Goal: Task Accomplishment & Management: Manage account settings

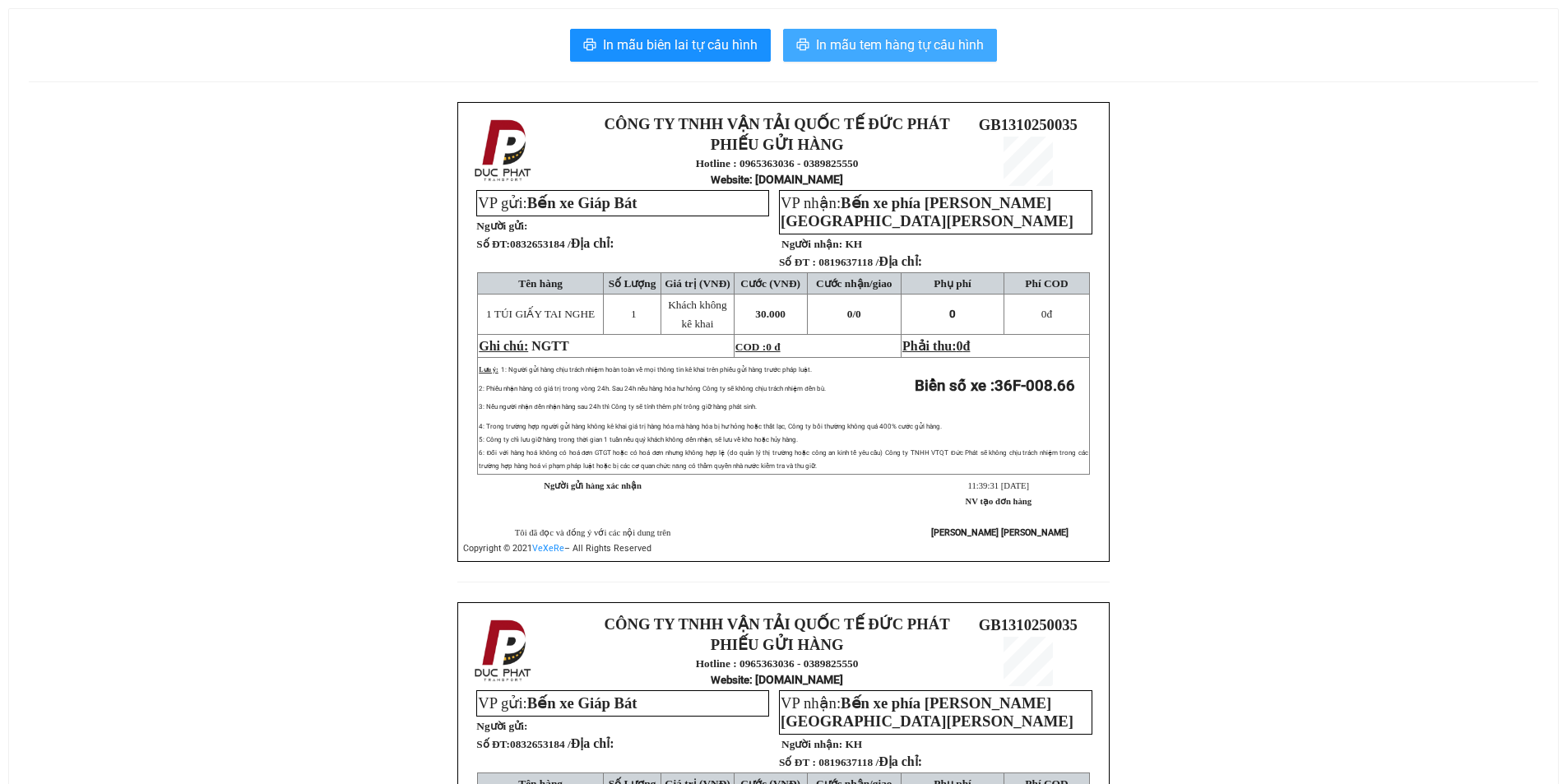
click at [908, 34] on button "In mẫu tem hàng tự cấu hình" at bounding box center [891, 45] width 214 height 33
click at [895, 58] on button "In mẫu tem hàng tự cấu hình" at bounding box center [891, 45] width 214 height 33
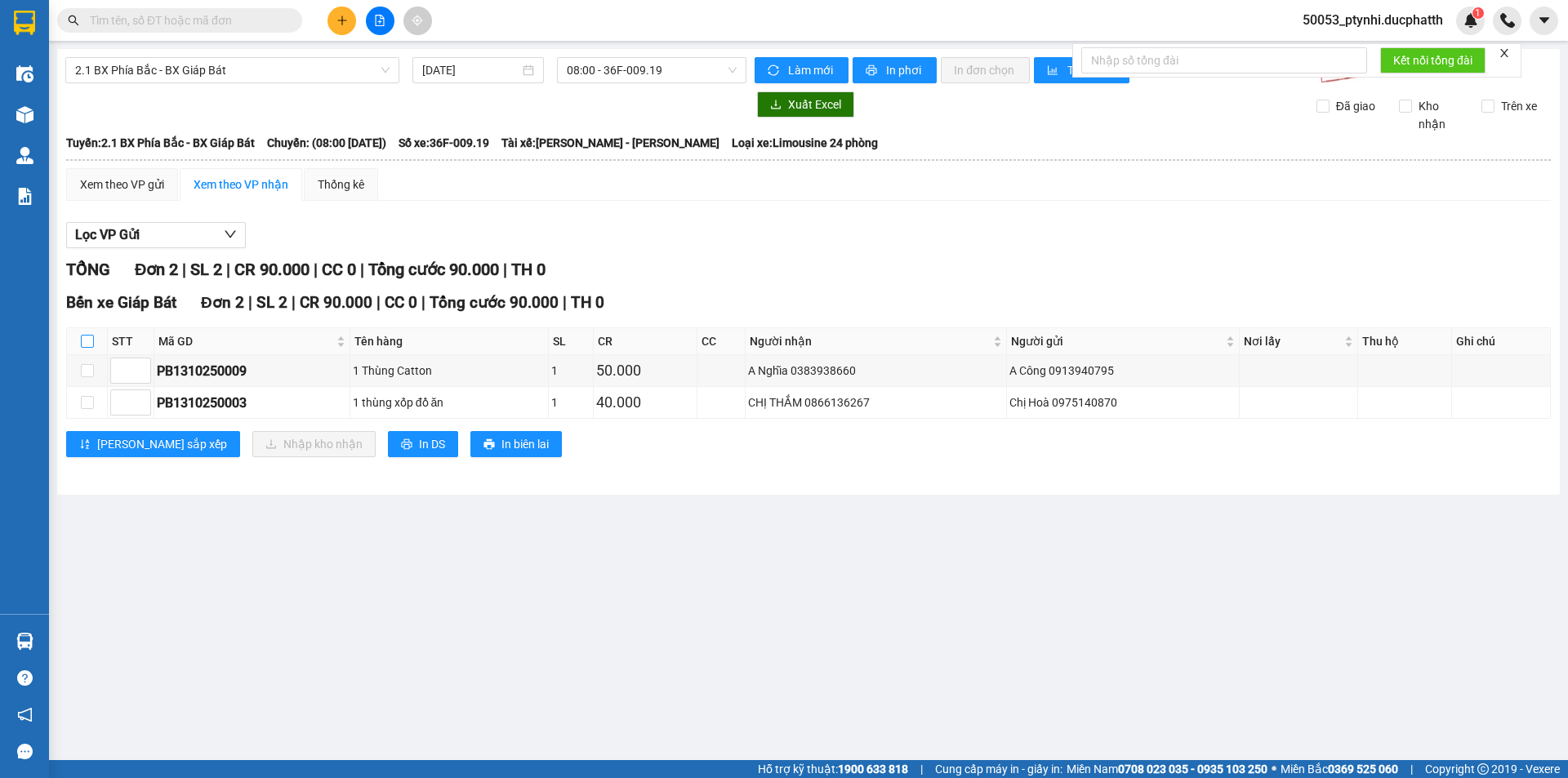
click at [83, 339] on input "checkbox" at bounding box center [87, 340] width 13 height 13
checkbox input "true"
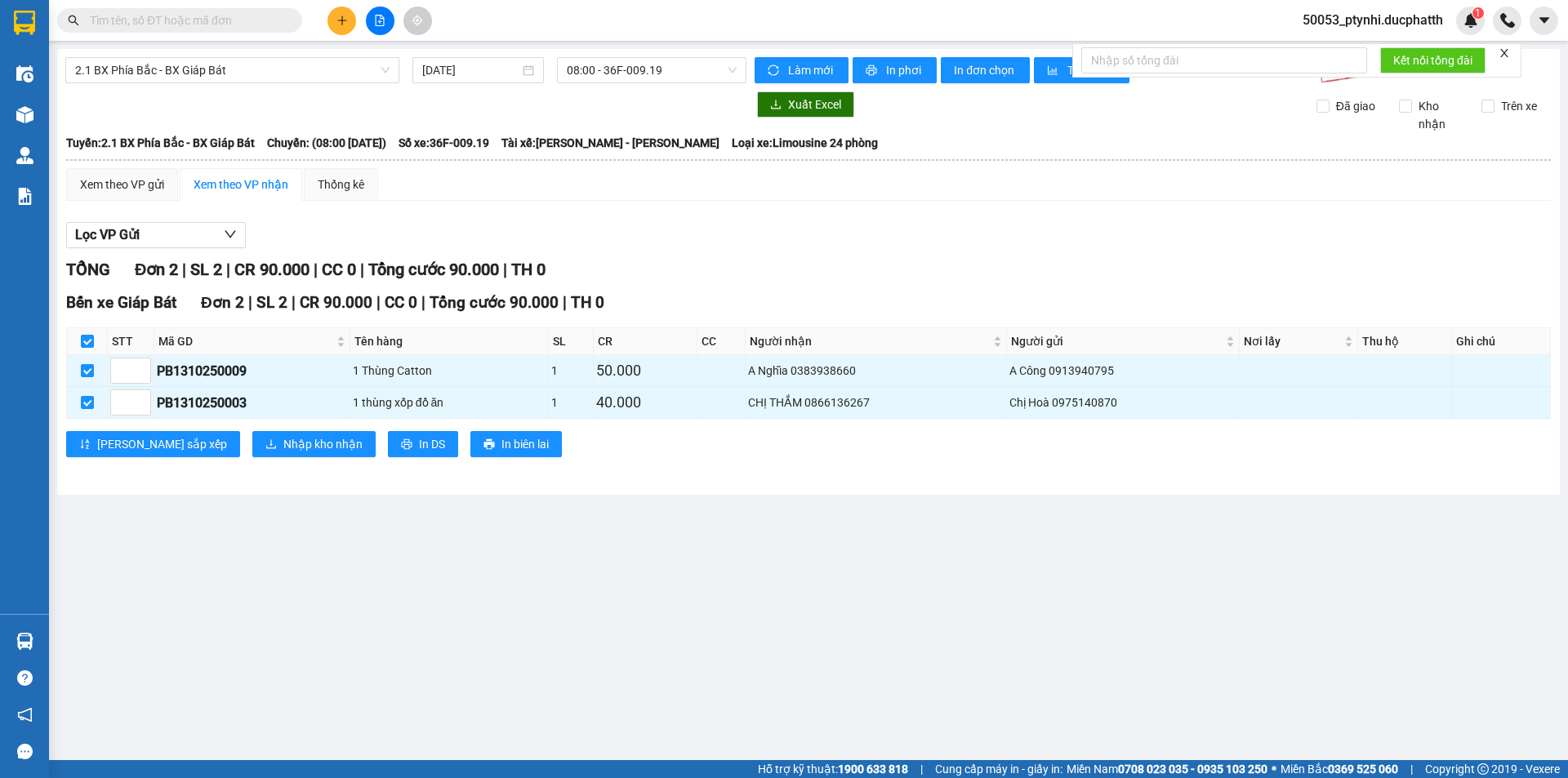
click at [223, 421] on div "Bến xe Giáp Bát Đơn 2 | SL 2 | CR 90.000 | CC 0 | Tổng cước 90.000 | TH 0 STT M…" at bounding box center [809, 379] width 1484 height 179
click at [226, 427] on div "Bến xe Giáp Bát Đơn 2 | SL 2 | CR 90.000 | CC 0 | Tổng cước 90.000 | TH 0 STT M…" at bounding box center [809, 379] width 1484 height 179
click at [283, 441] on span "Nhập kho nhận" at bounding box center [323, 444] width 79 height 18
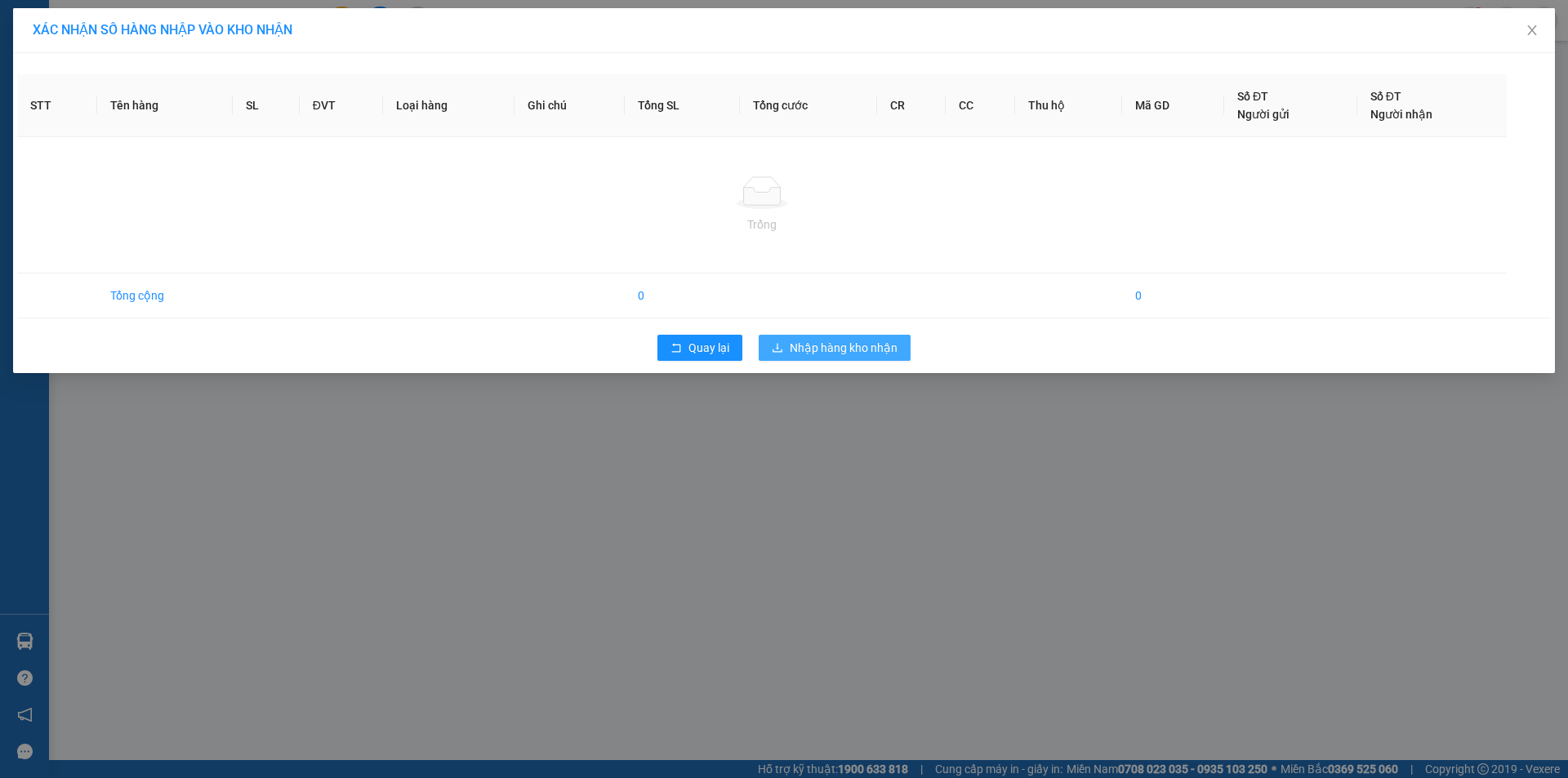
click at [869, 338] on button "Nhập hàng kho nhận" at bounding box center [835, 347] width 152 height 26
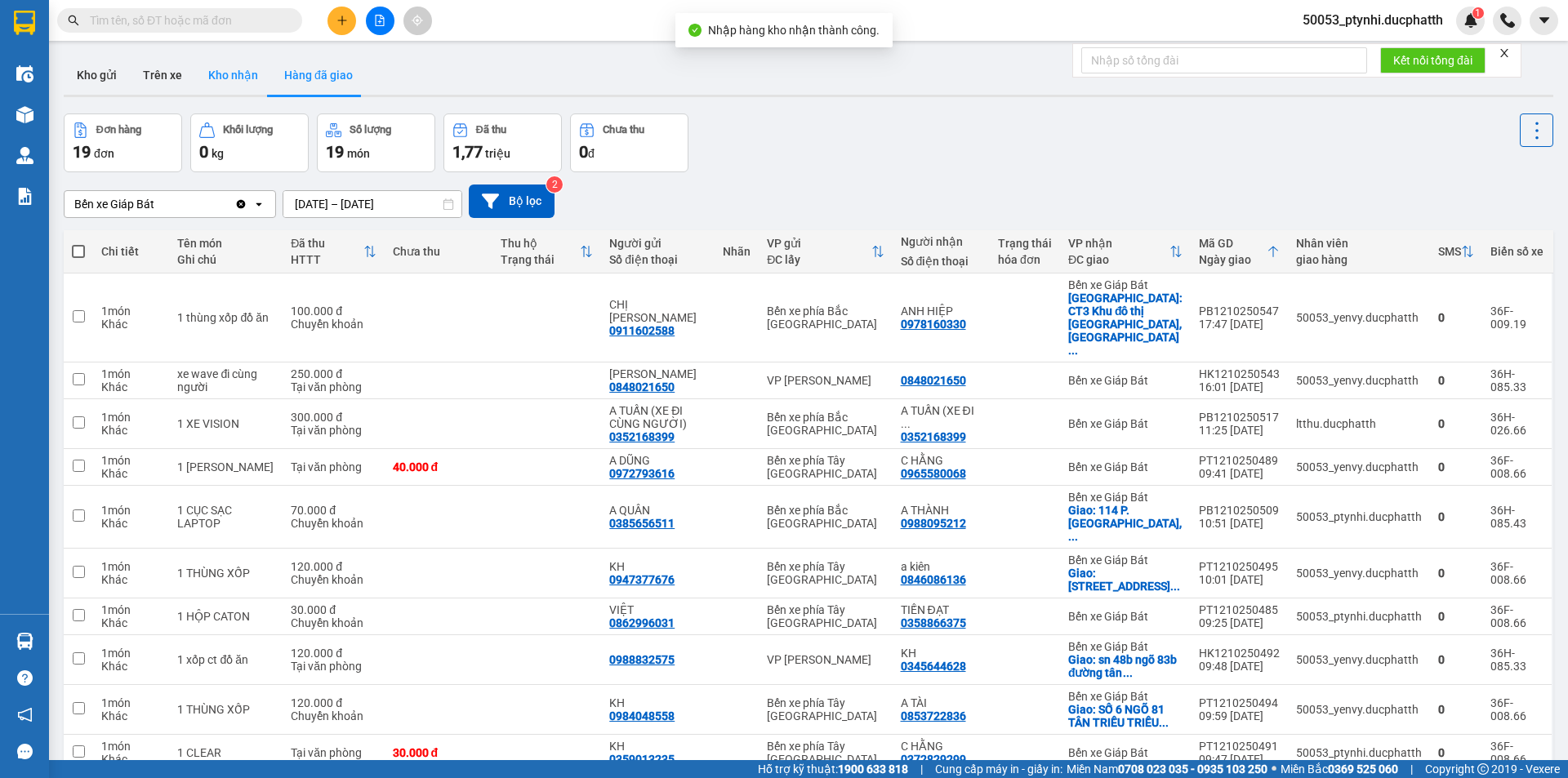
click at [236, 86] on button "Kho nhận" at bounding box center [233, 74] width 76 height 39
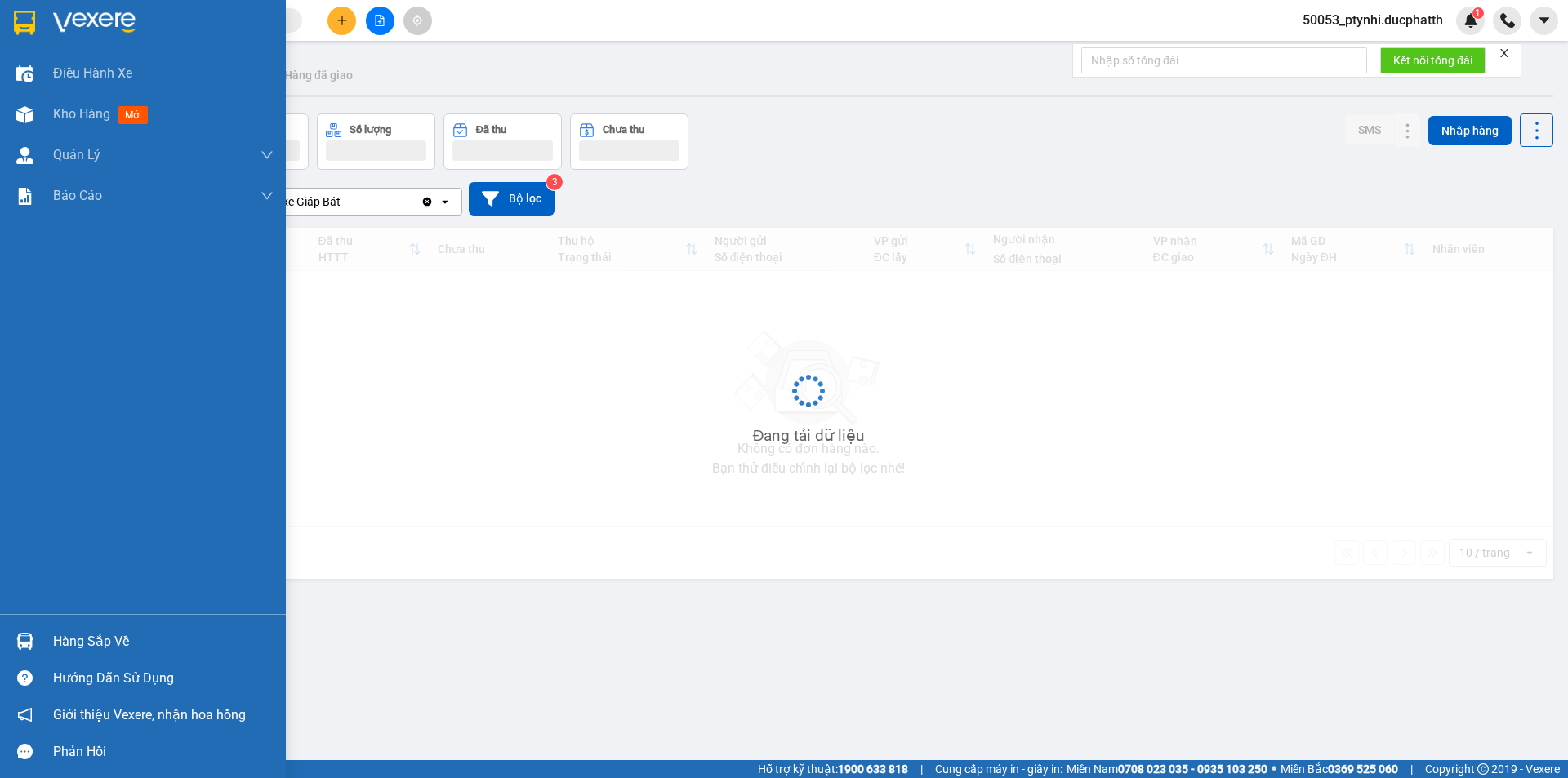
click at [35, 640] on div at bounding box center [24, 641] width 29 height 28
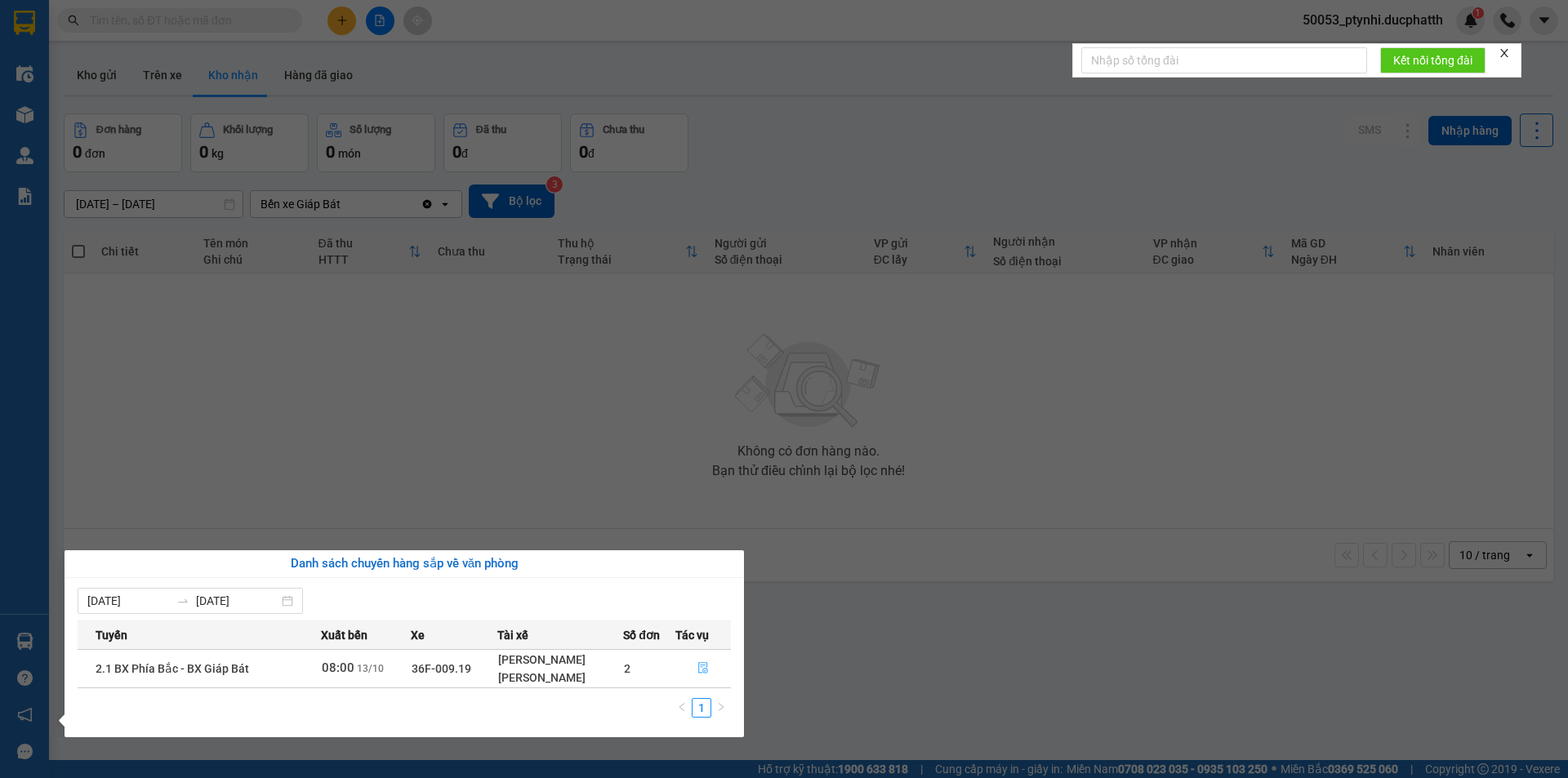
click at [702, 668] on icon "file-done" at bounding box center [702, 667] width 11 height 11
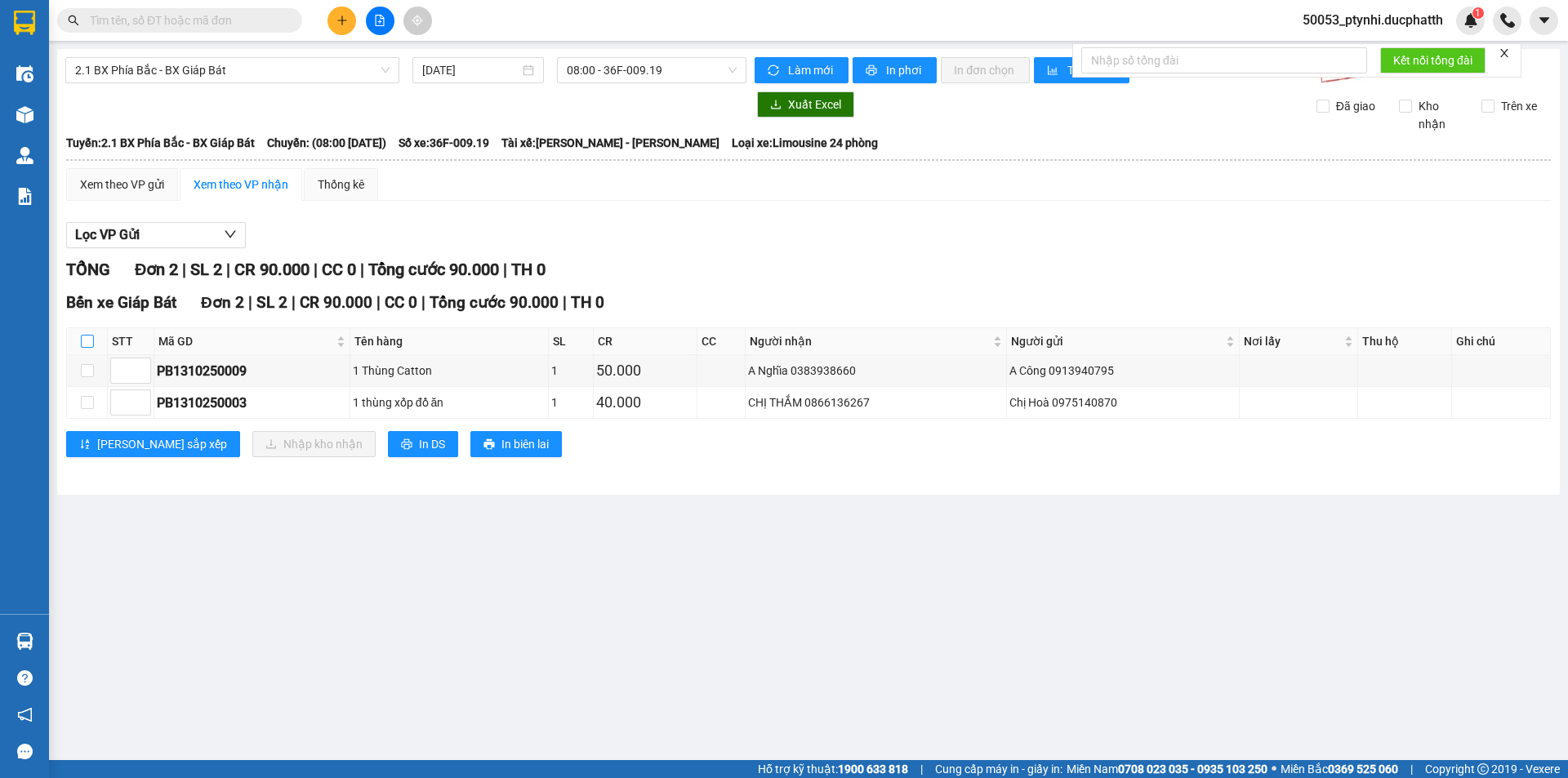
click at [88, 337] on input "checkbox" at bounding box center [87, 340] width 13 height 13
checkbox input "true"
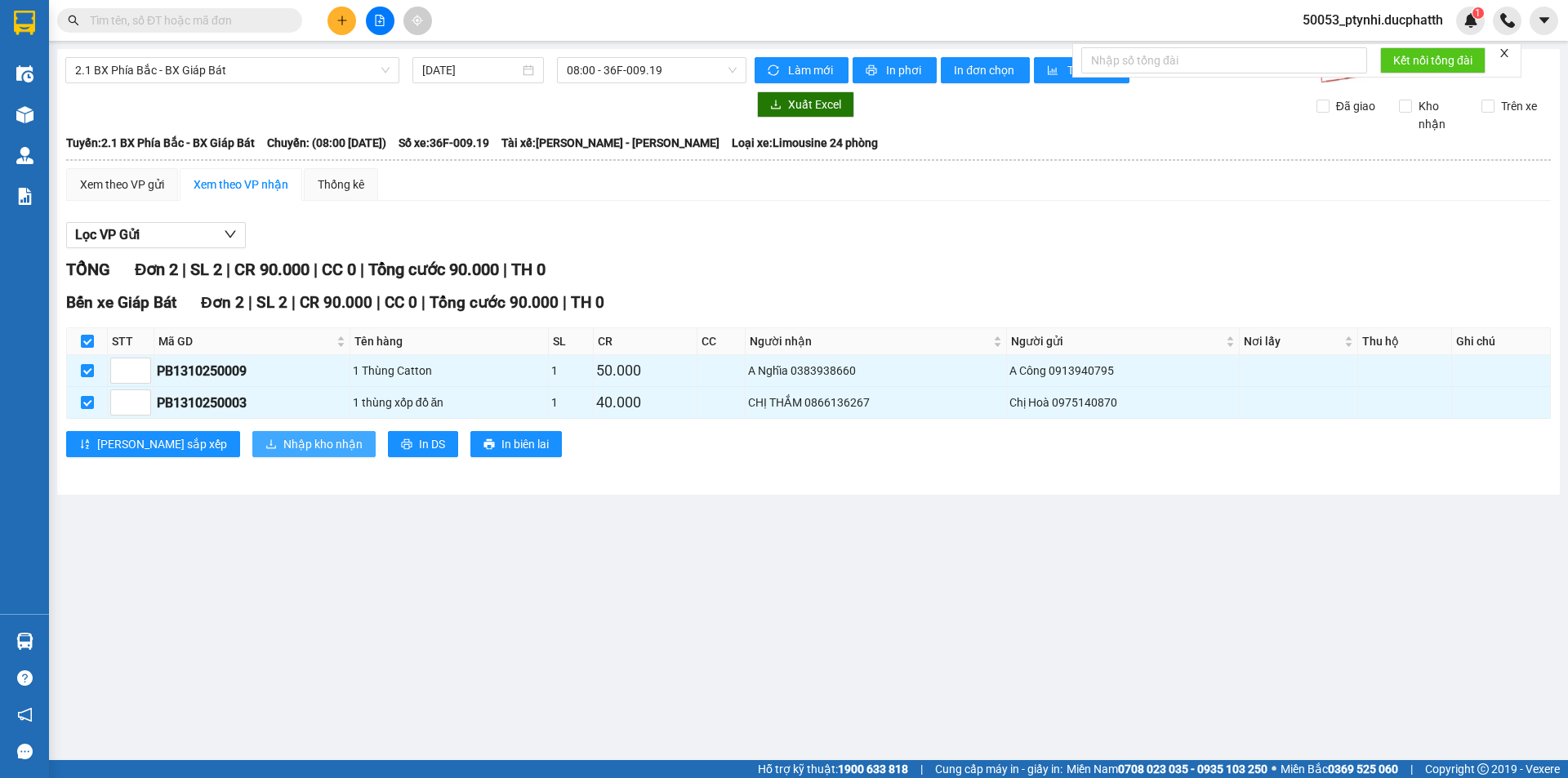
click at [283, 443] on span "Nhập kho nhận" at bounding box center [323, 444] width 79 height 18
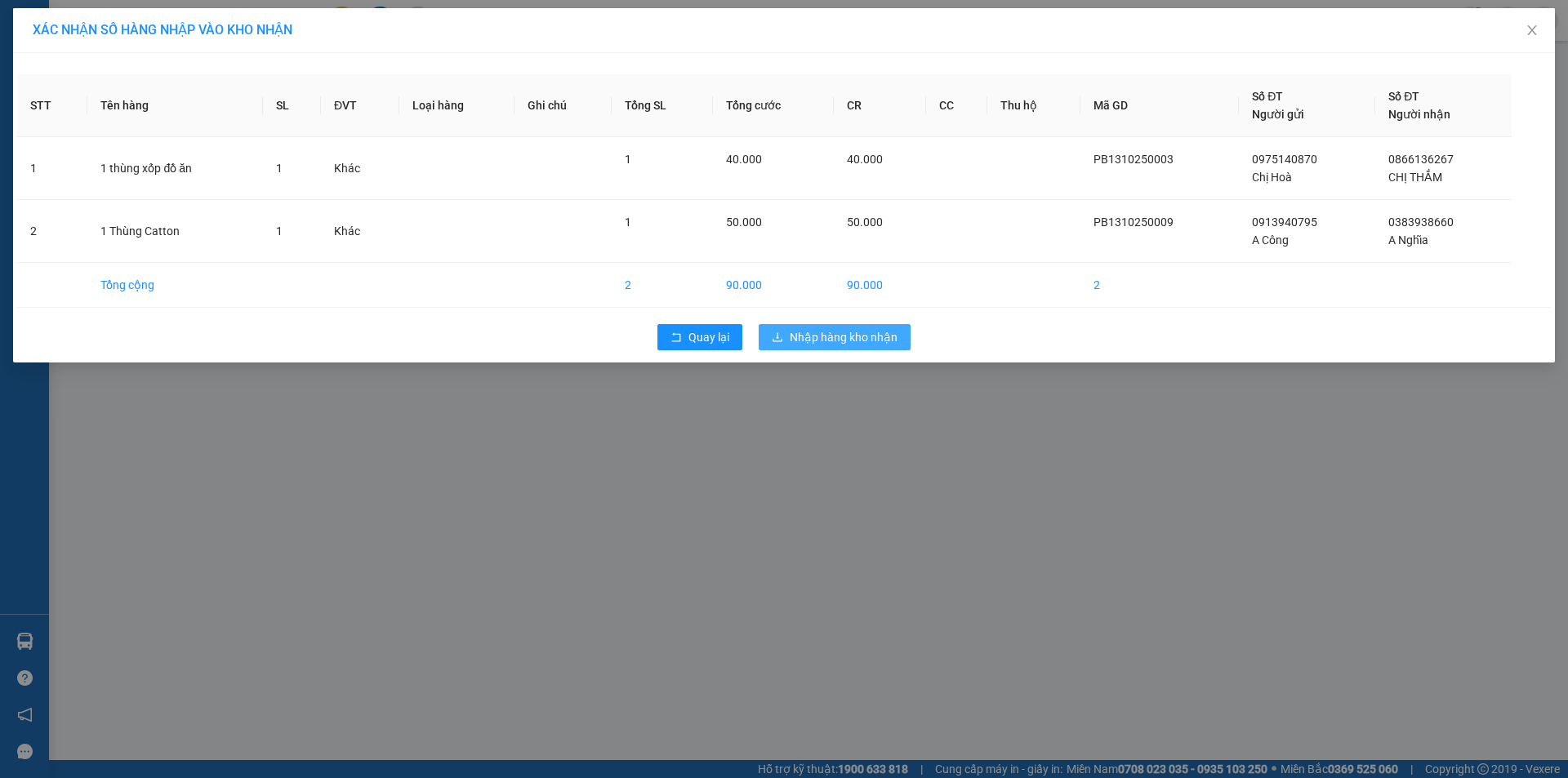
click at [816, 335] on span "Nhập hàng kho nhận" at bounding box center [843, 337] width 108 height 18
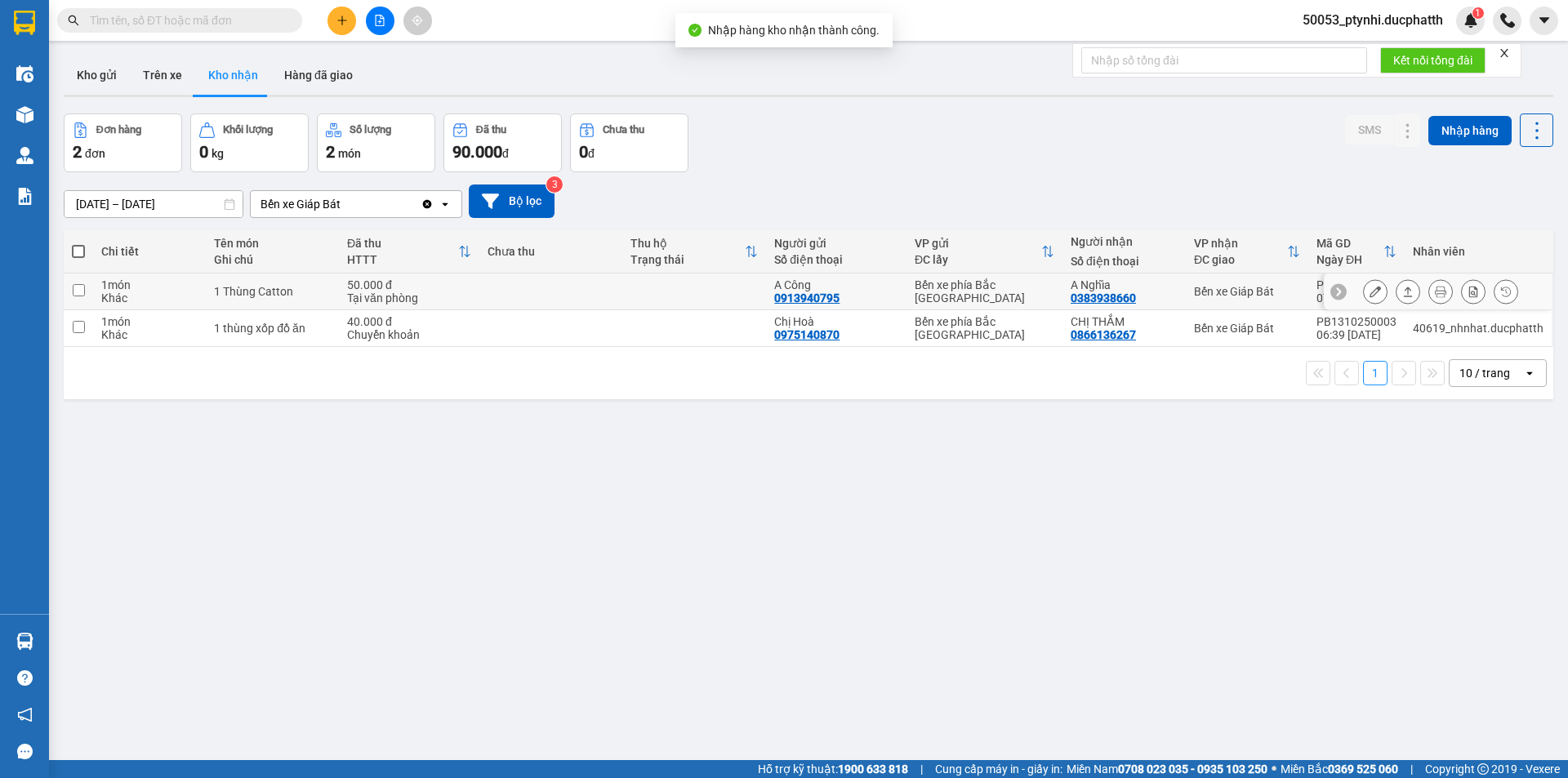
click at [1089, 296] on div "0383938660" at bounding box center [1103, 297] width 66 height 13
copy div "0383938660"
click at [1100, 340] on div "0866136267" at bounding box center [1103, 334] width 66 height 13
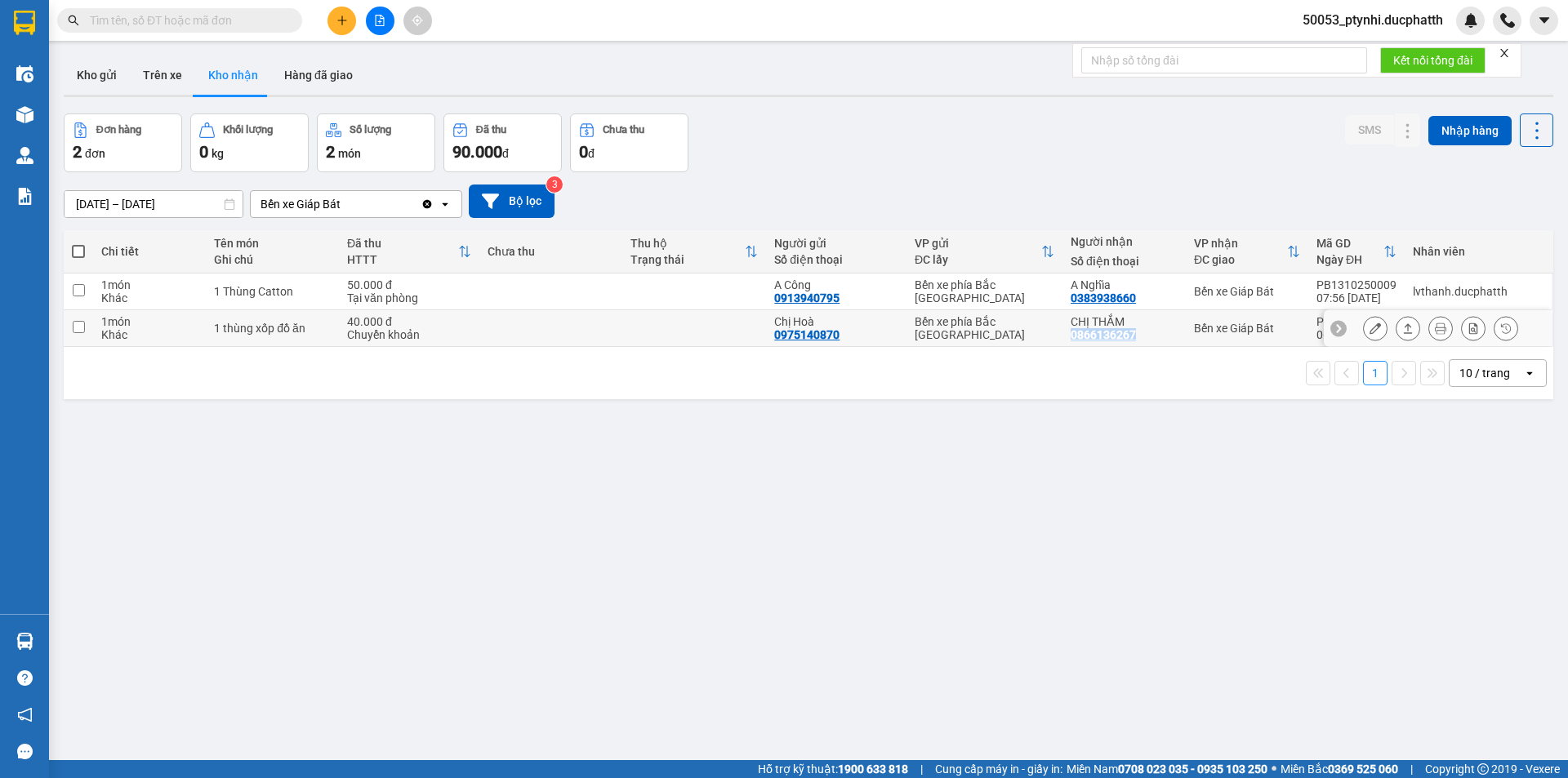
copy div "0866136267"
click at [1040, 528] on div "ver 1.8.146 Kho gửi Trên xe Kho nhận Hàng đã giao Đơn hàng 2 đơn Khối lượng 0 k…" at bounding box center [808, 438] width 1502 height 778
copy div "0866136267"
drag, startPoint x: 1068, startPoint y: 334, endPoint x: 1167, endPoint y: 338, distance: 99.1
click at [1167, 338] on td "CHỊ THẮM 0866136267" at bounding box center [1124, 328] width 124 height 37
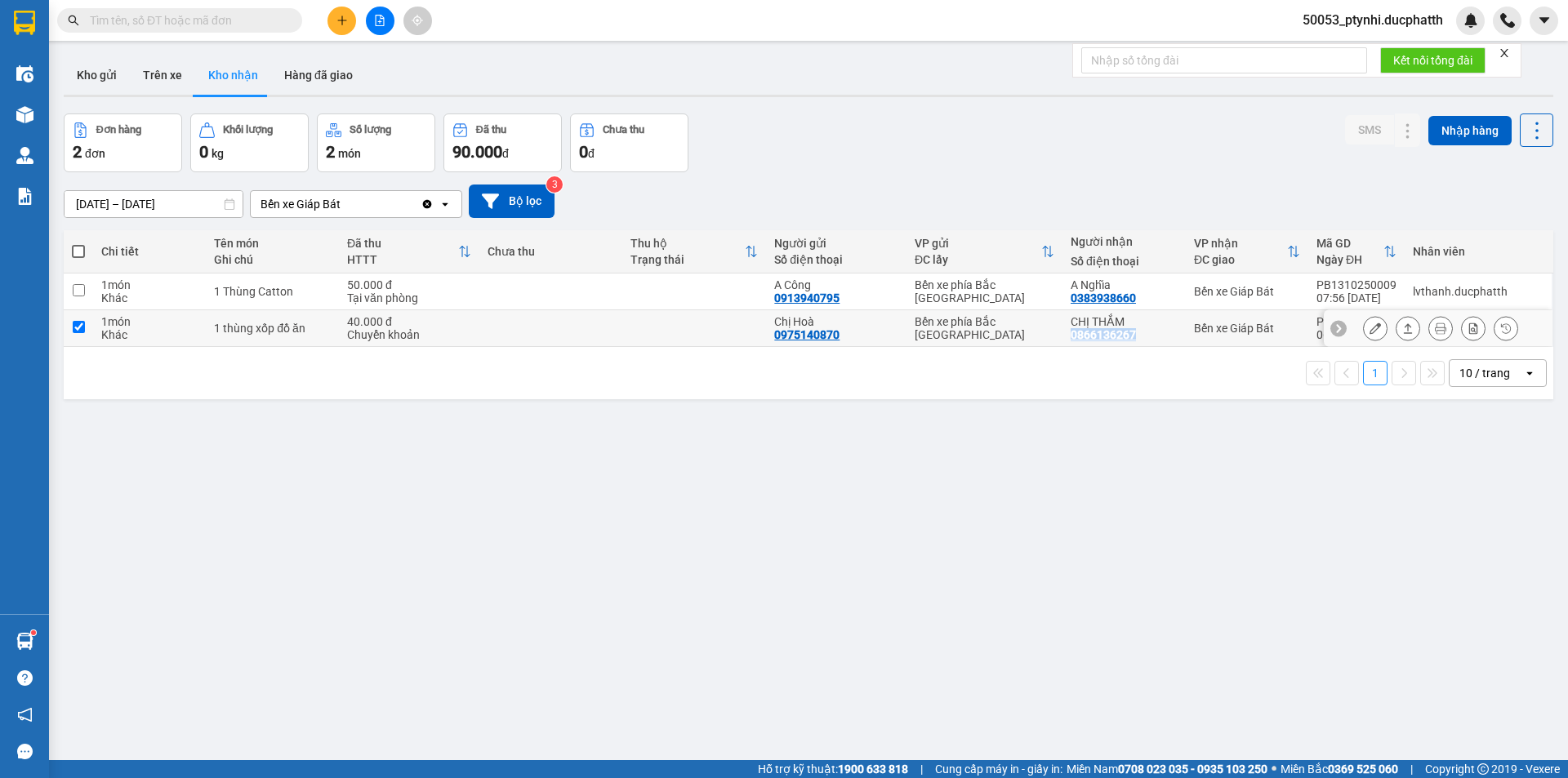
checkbox input "true"
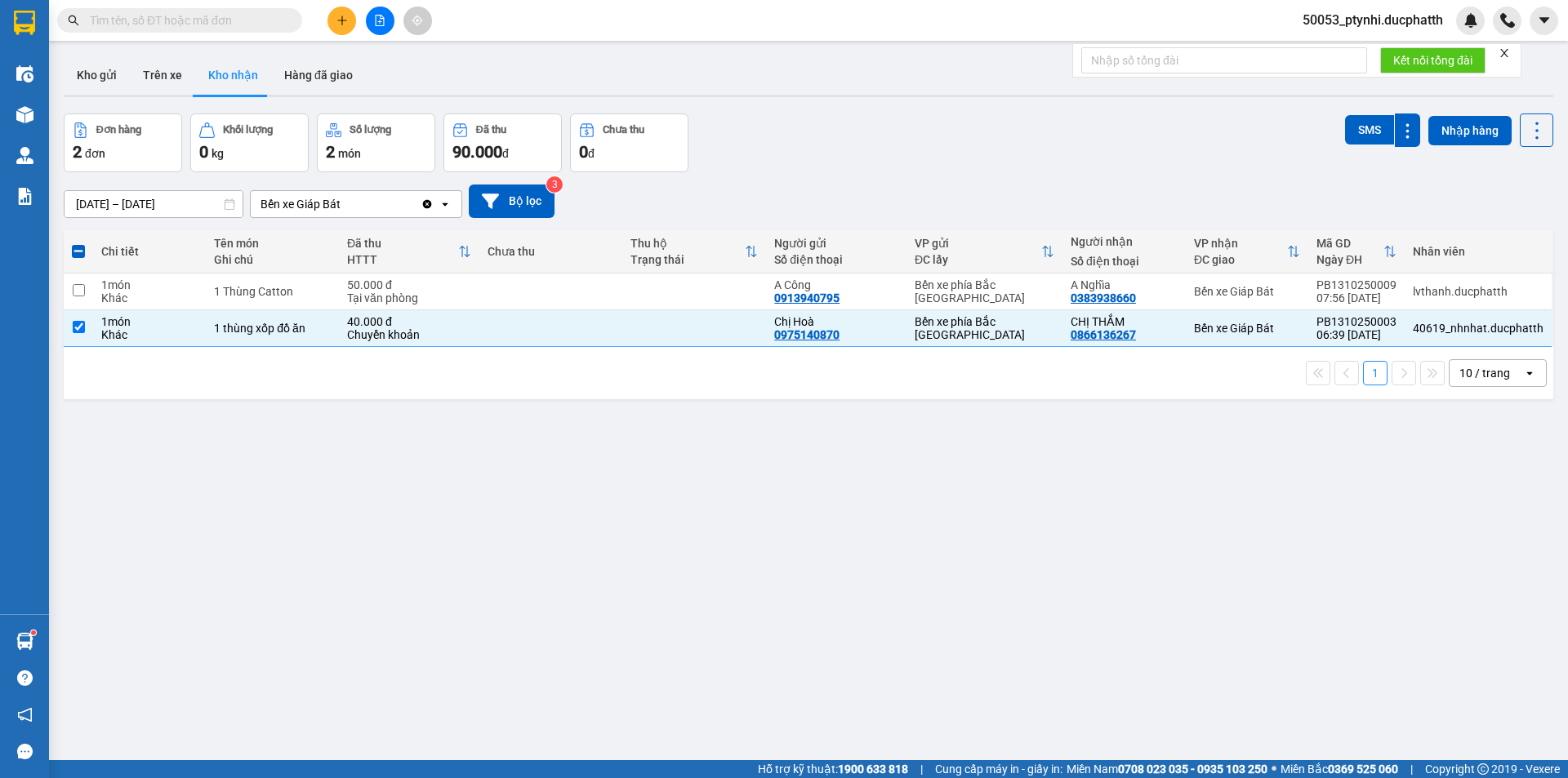
click at [266, 22] on input "text" at bounding box center [186, 20] width 193 height 18
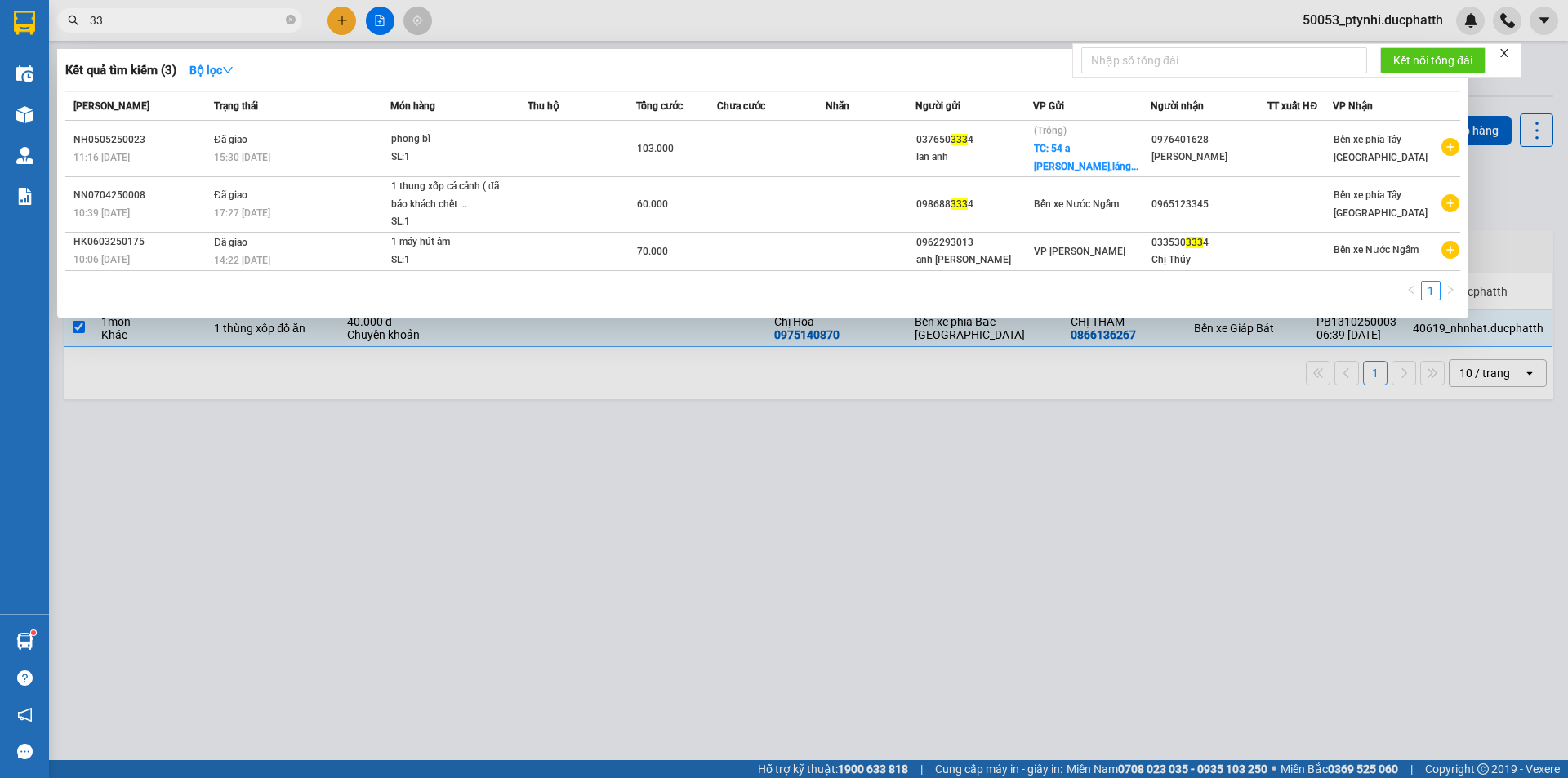
type input "3"
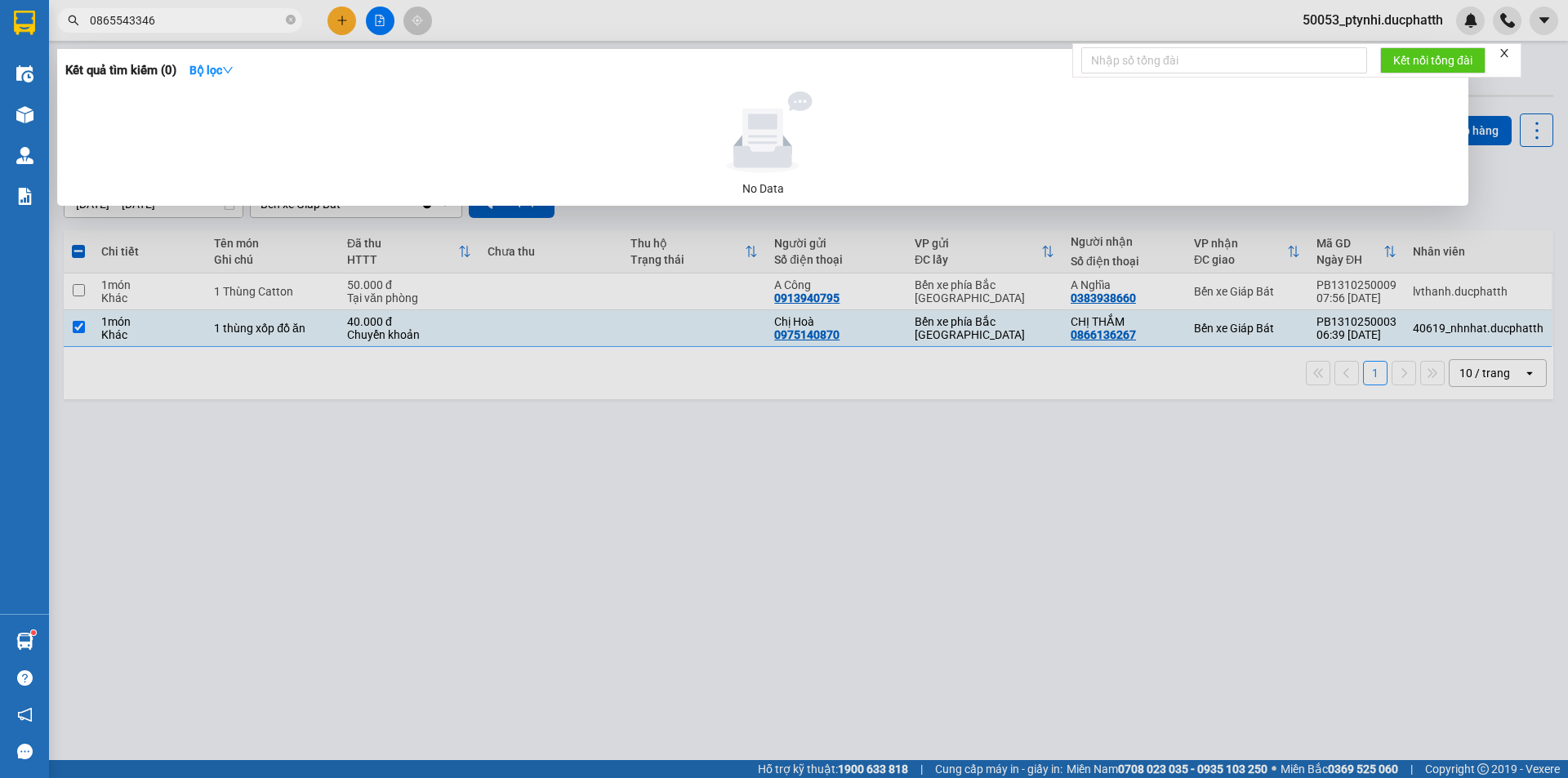
type input "0865543346"
click at [1107, 625] on div at bounding box center [784, 389] width 1568 height 778
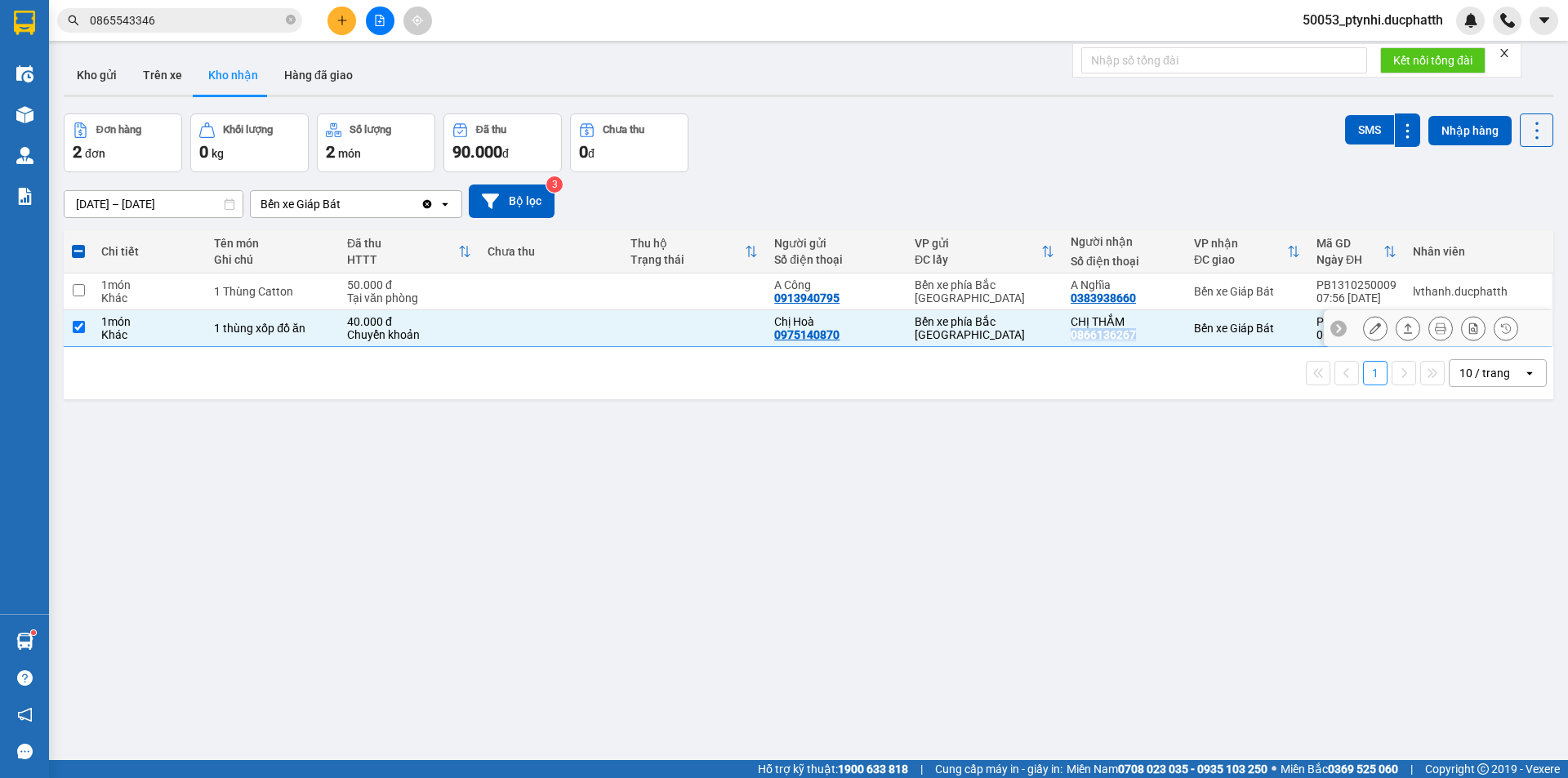
copy div "0866136267"
drag, startPoint x: 1072, startPoint y: 332, endPoint x: 1133, endPoint y: 334, distance: 61.0
click at [1133, 334] on div "CHỊ THẮM 0866136267" at bounding box center [1124, 328] width 107 height 26
checkbox input "false"
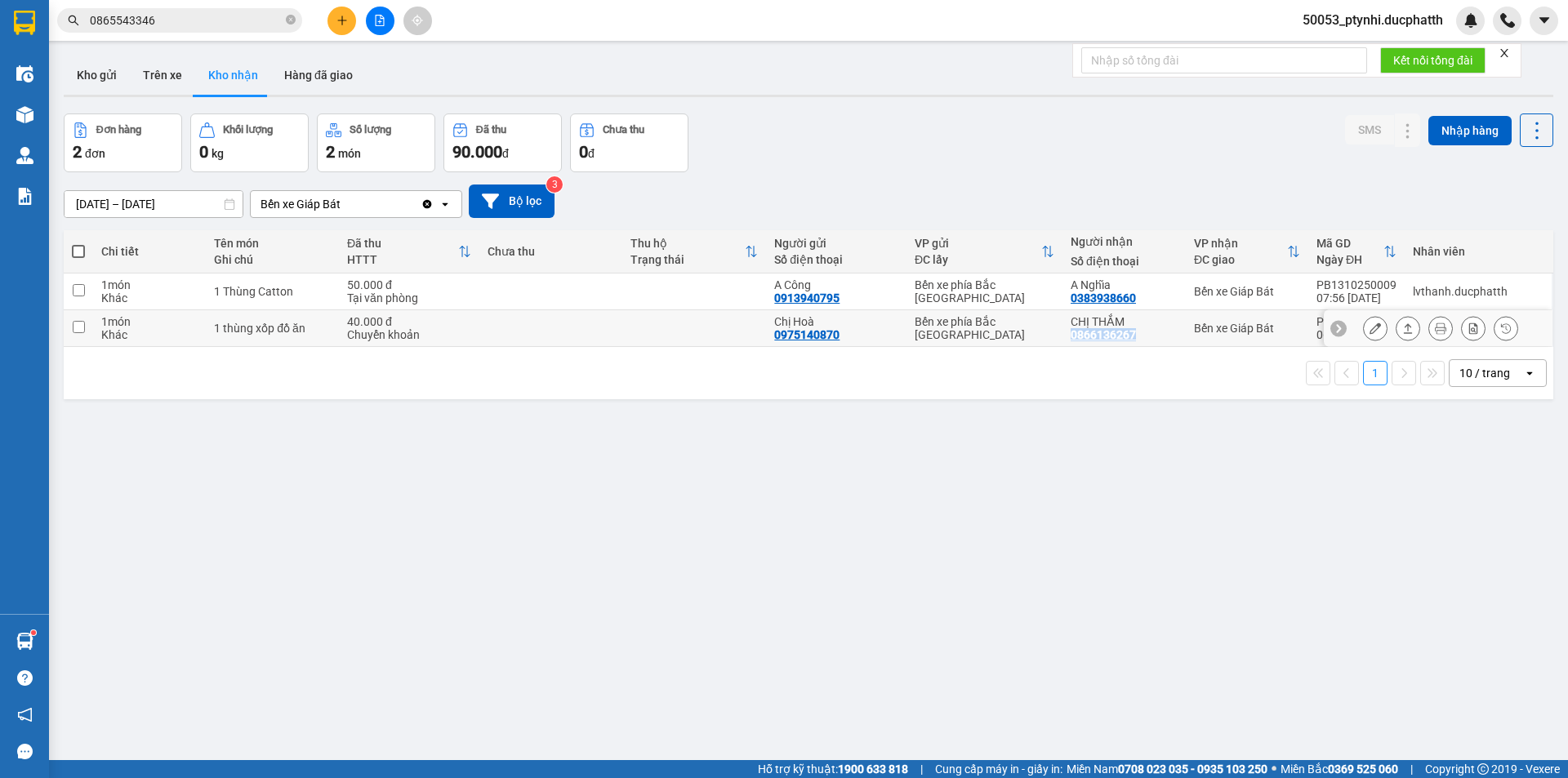
click at [1084, 334] on div "0866136267" at bounding box center [1103, 334] width 66 height 13
drag, startPoint x: 943, startPoint y: 518, endPoint x: 943, endPoint y: 501, distance: 17.0
click at [949, 503] on div "ver 1.8.146 Kho gửi Trên xe Kho nhận Hàng đã giao Đơn hàng 2 đơn Khối lượng 0 k…" at bounding box center [808, 438] width 1502 height 778
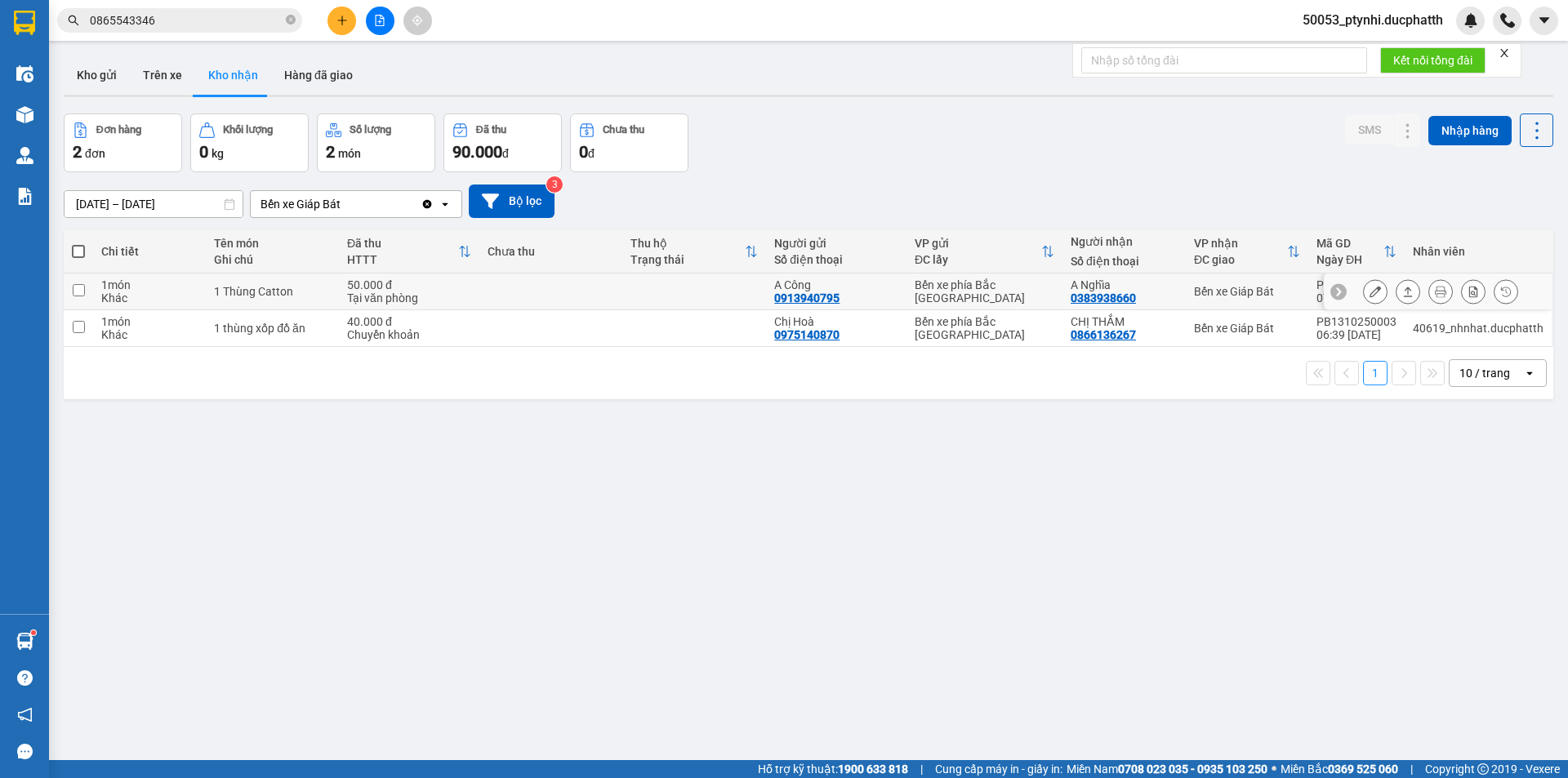
click at [638, 293] on td at bounding box center [694, 292] width 143 height 37
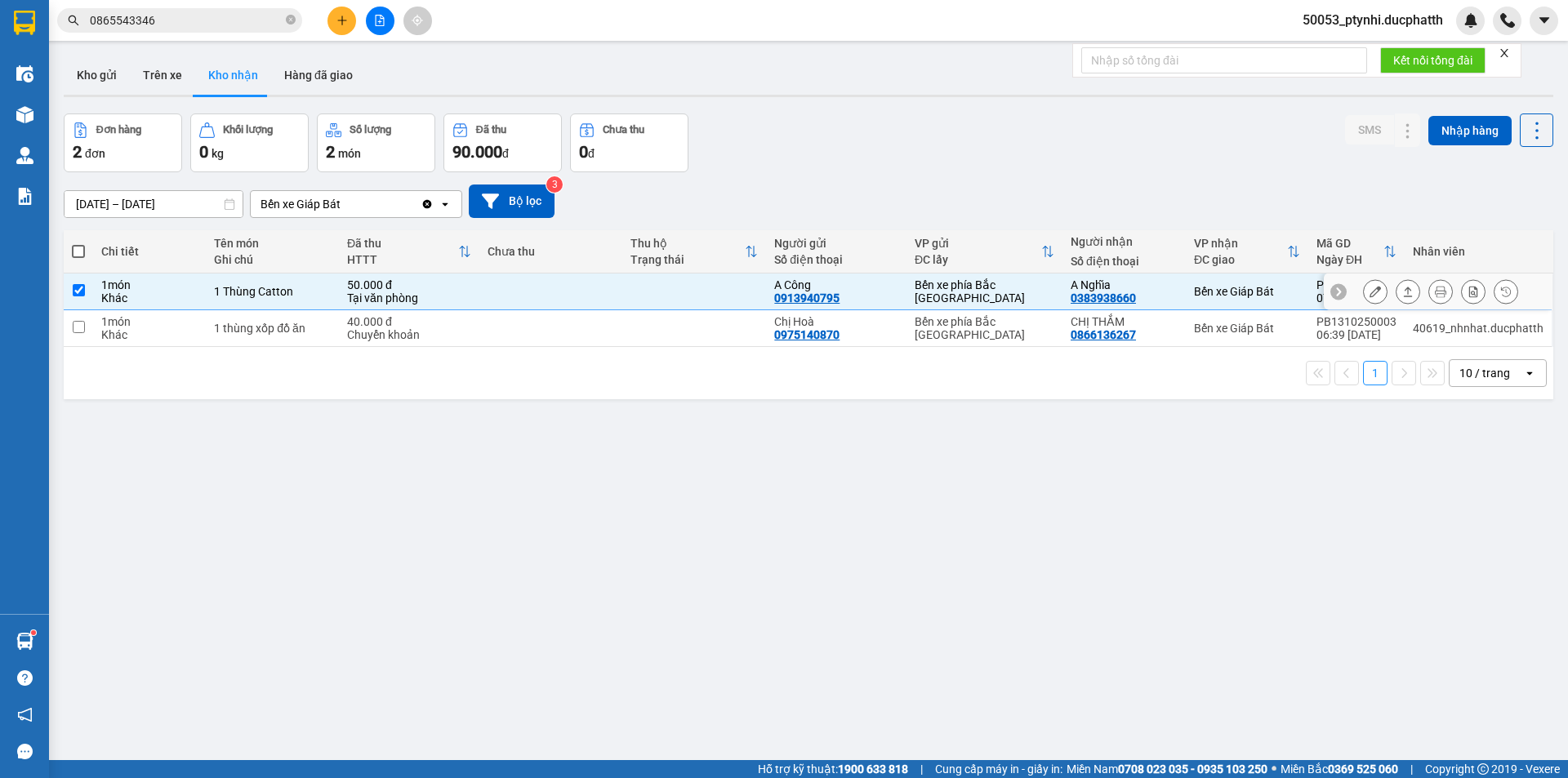
checkbox input "true"
click at [1363, 294] on button at bounding box center [1374, 291] width 22 height 28
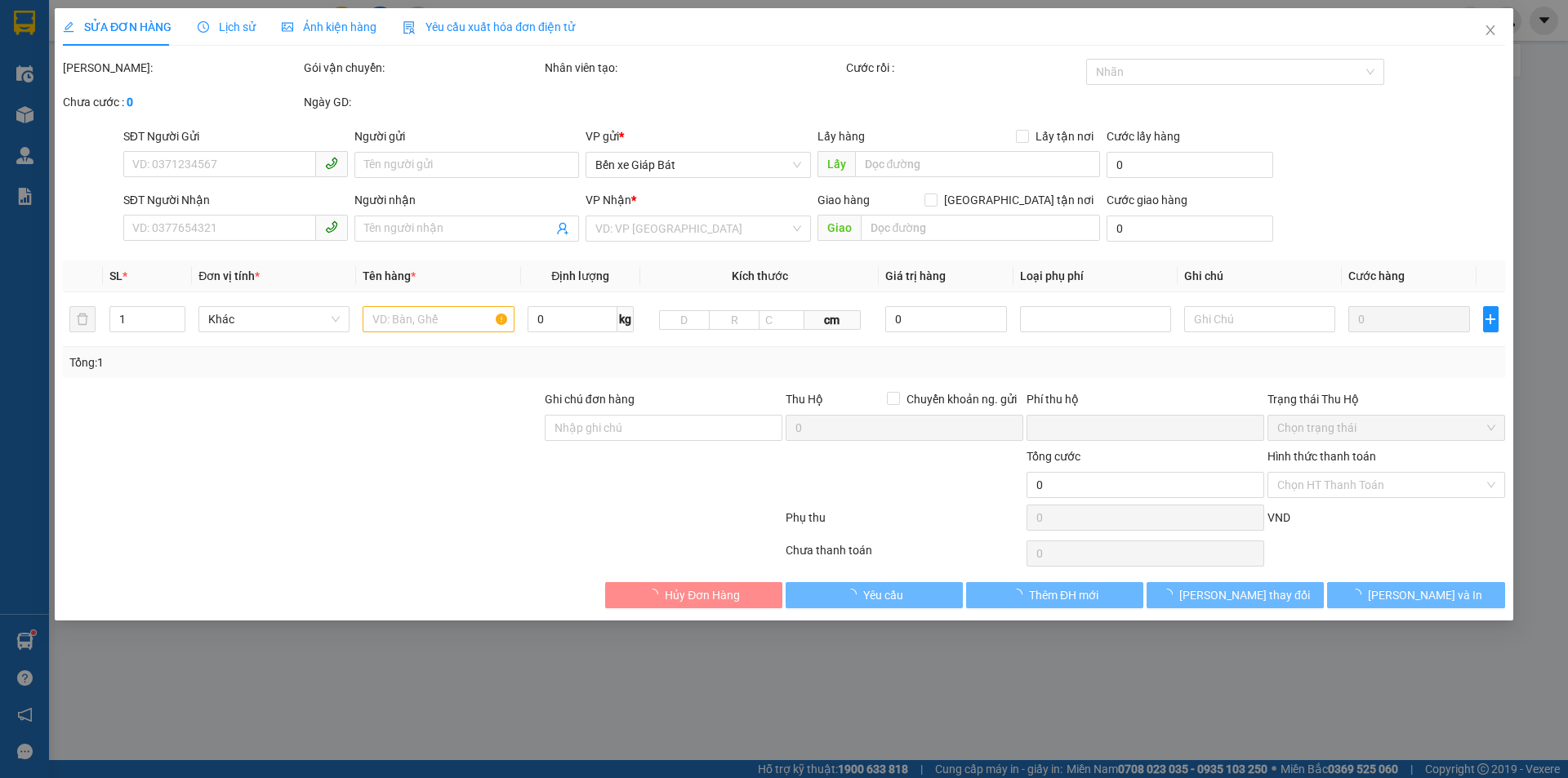
type input "0913940795"
type input "A Công"
type input "0383938660"
type input "A Nghĩa"
type input "0"
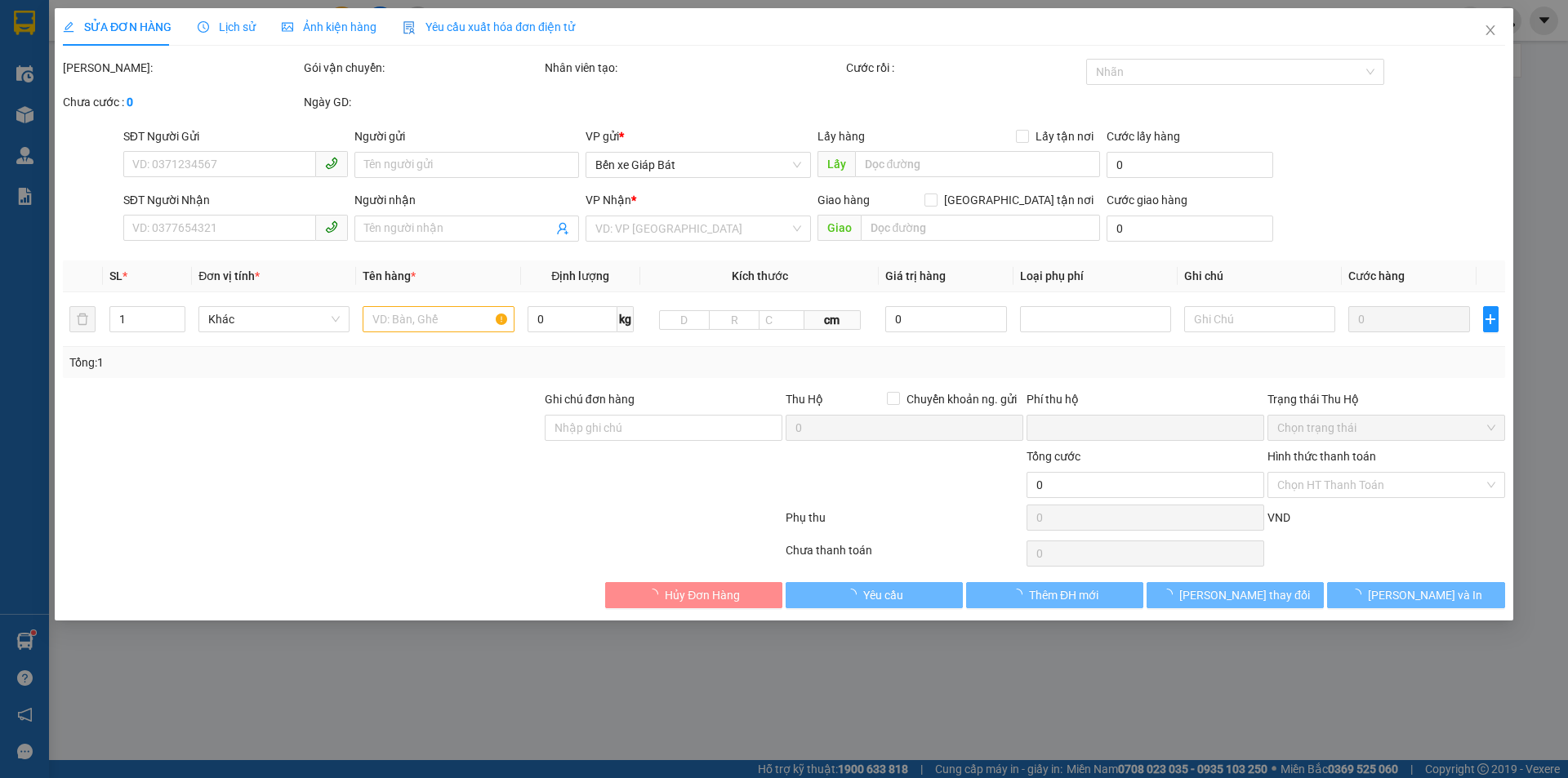
type input "50.000"
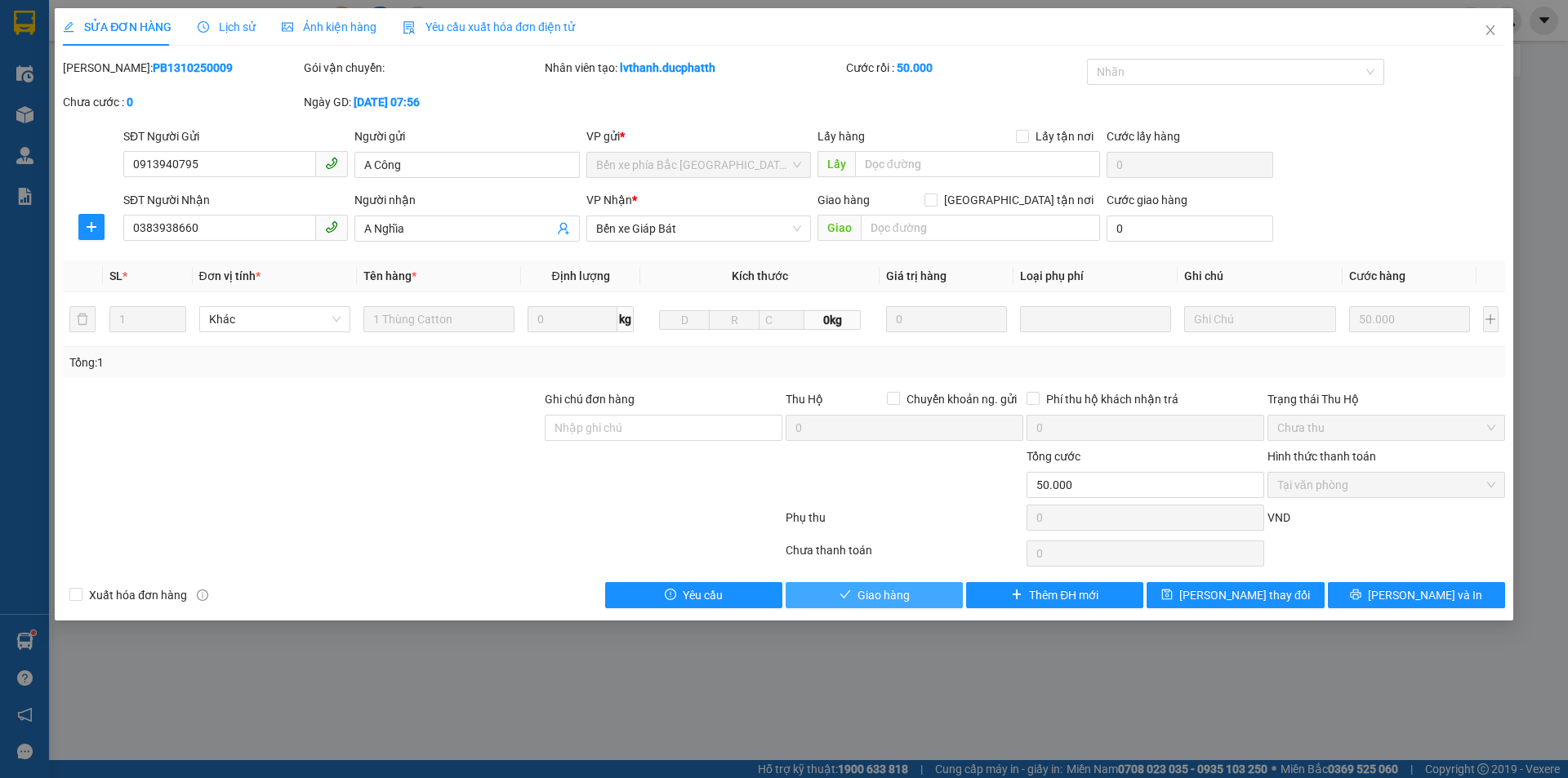
click at [915, 598] on button "Giao hàng" at bounding box center [873, 595] width 177 height 26
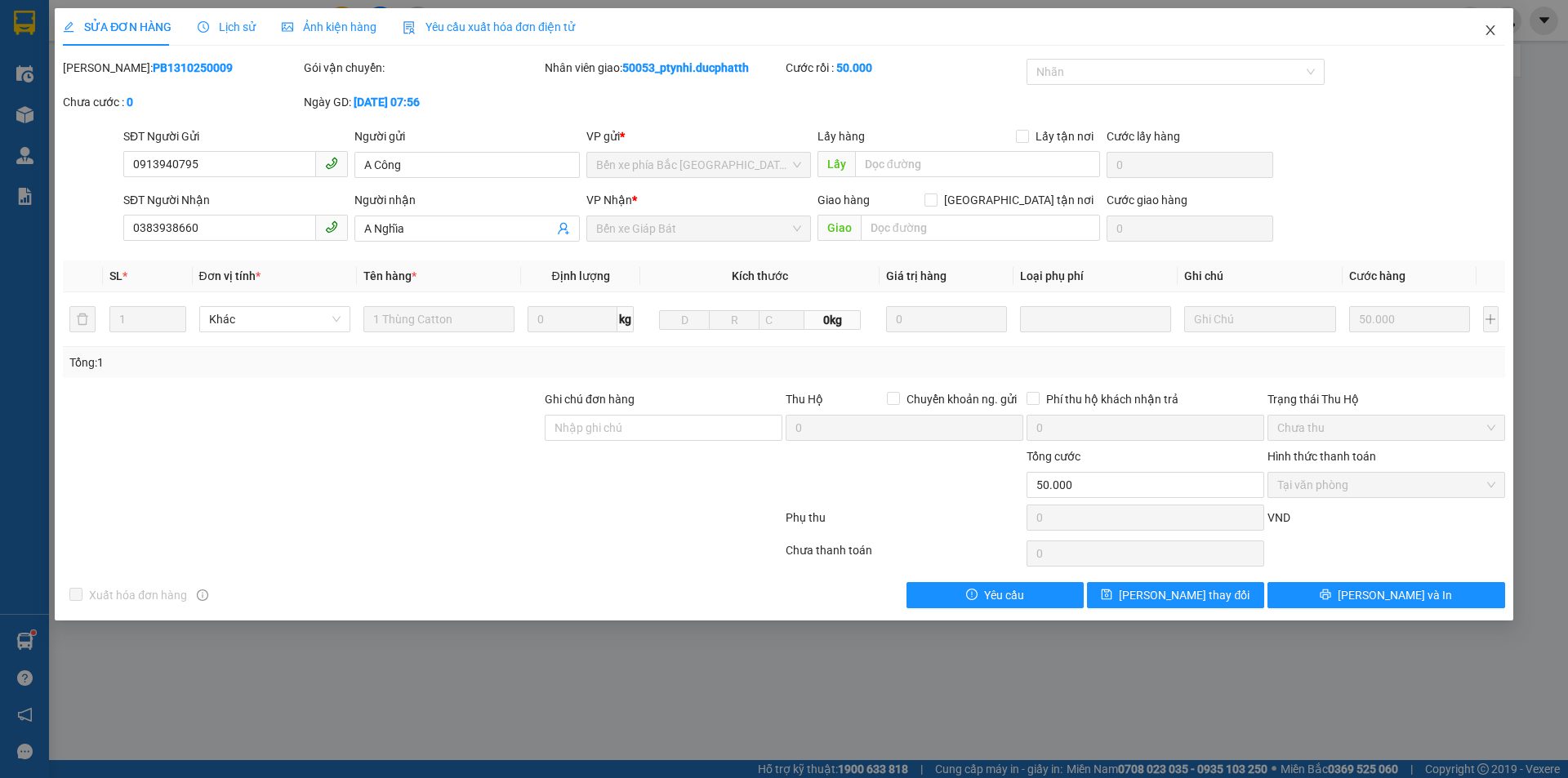
drag, startPoint x: 1480, startPoint y: 24, endPoint x: 1482, endPoint y: 35, distance: 11.2
click at [1482, 35] on span "Close" at bounding box center [1489, 30] width 46 height 46
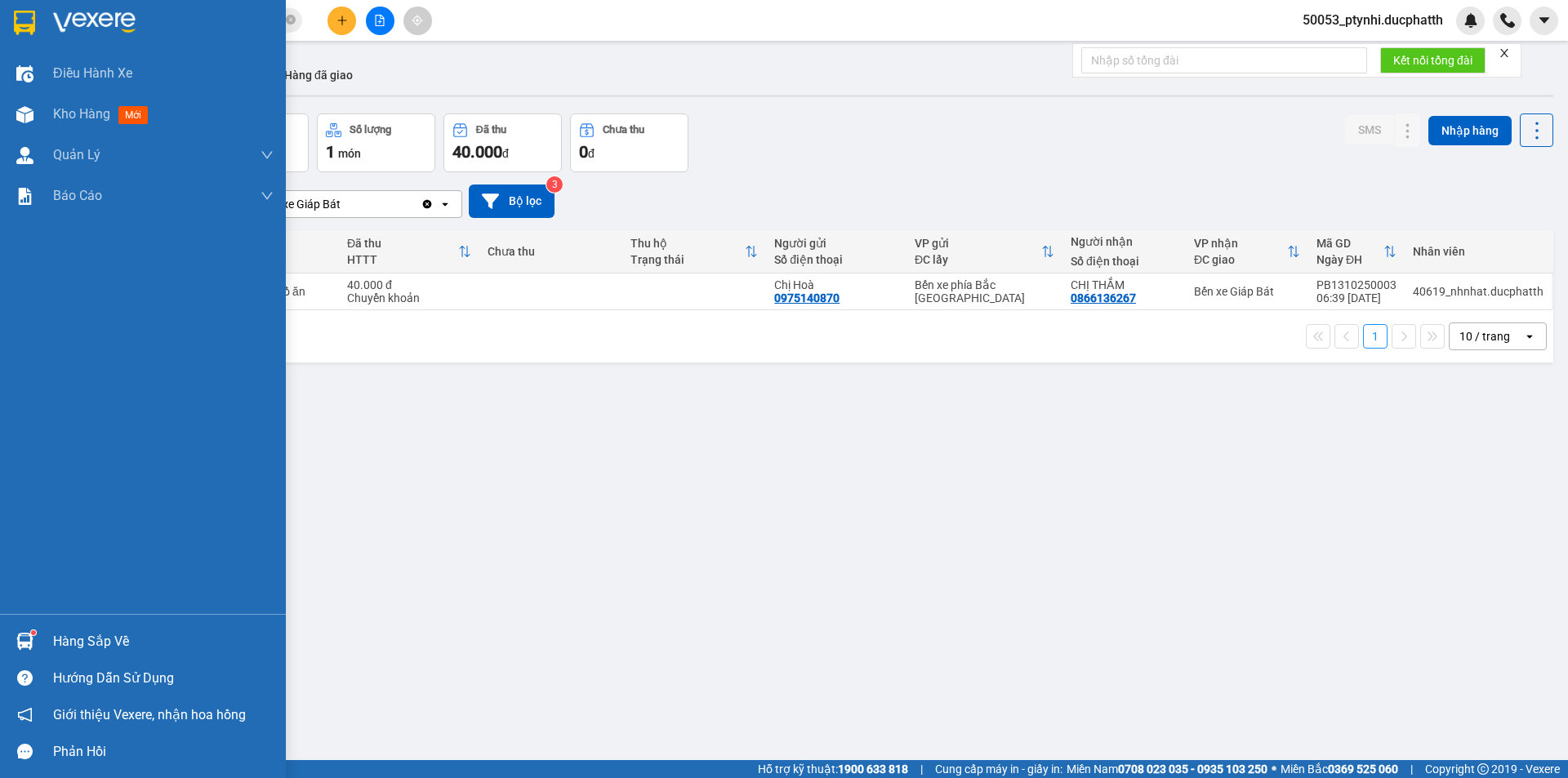
click at [28, 643] on img at bounding box center [25, 641] width 17 height 17
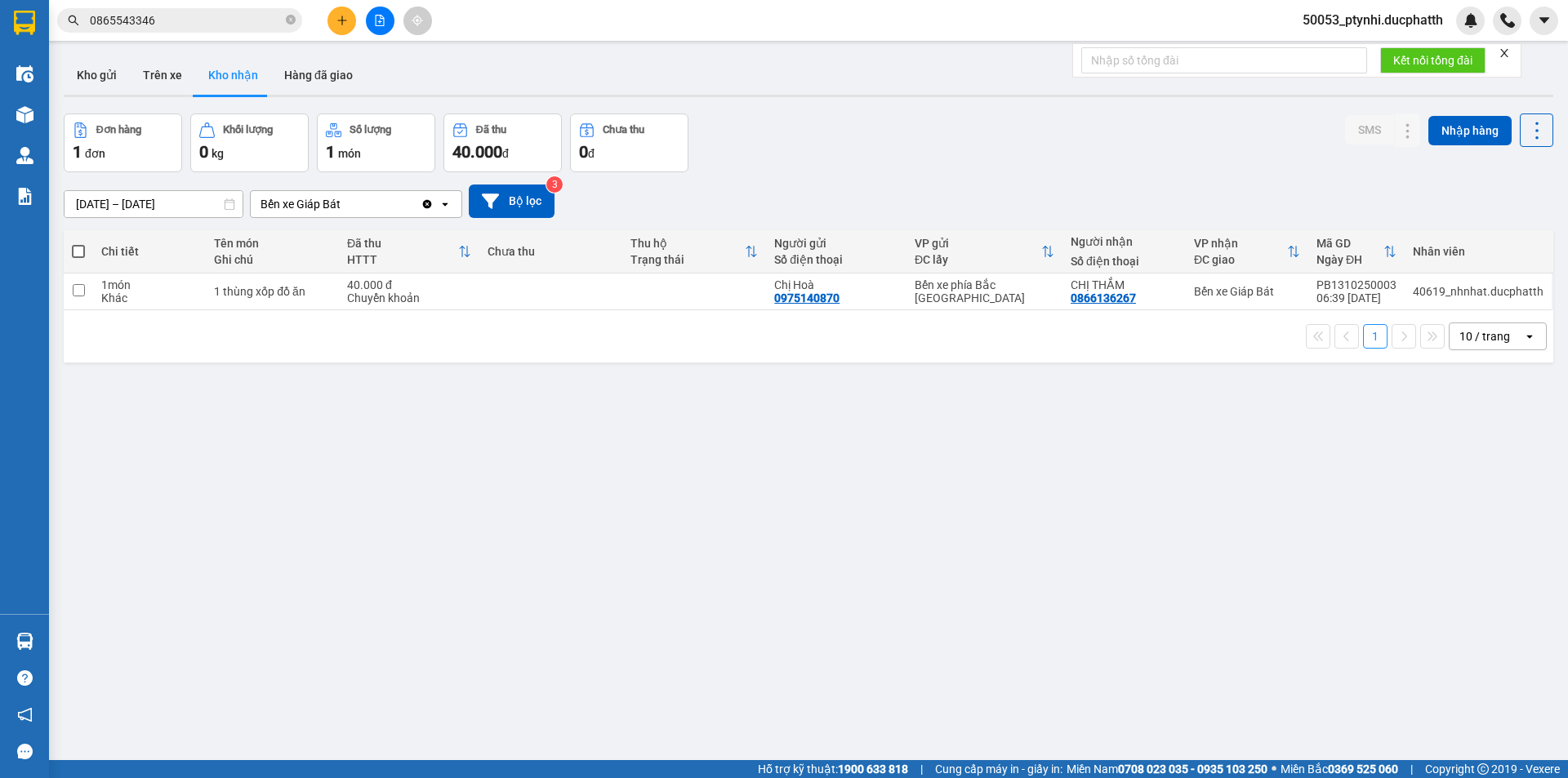
click at [427, 431] on section "Kết quả tìm kiếm ( 0 ) Bộ lọc No Data 0865543346 50053_ptynhi.ducphatth Điều hà…" at bounding box center [784, 389] width 1568 height 778
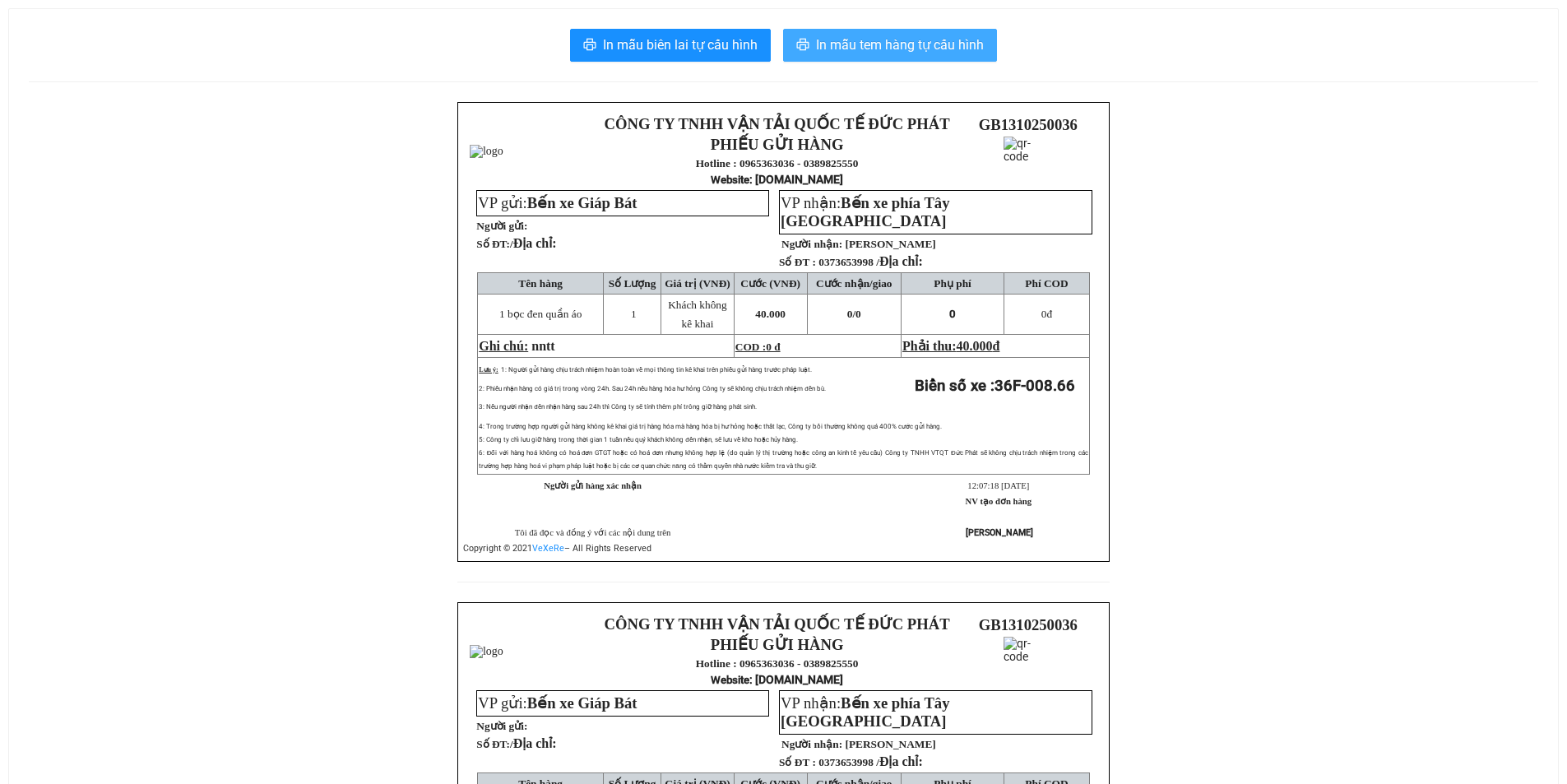
click at [891, 50] on span "In mẫu tem hàng tự cấu hình" at bounding box center [900, 45] width 168 height 21
click at [960, 43] on span "In mẫu tem hàng tự cấu hình" at bounding box center [900, 45] width 168 height 21
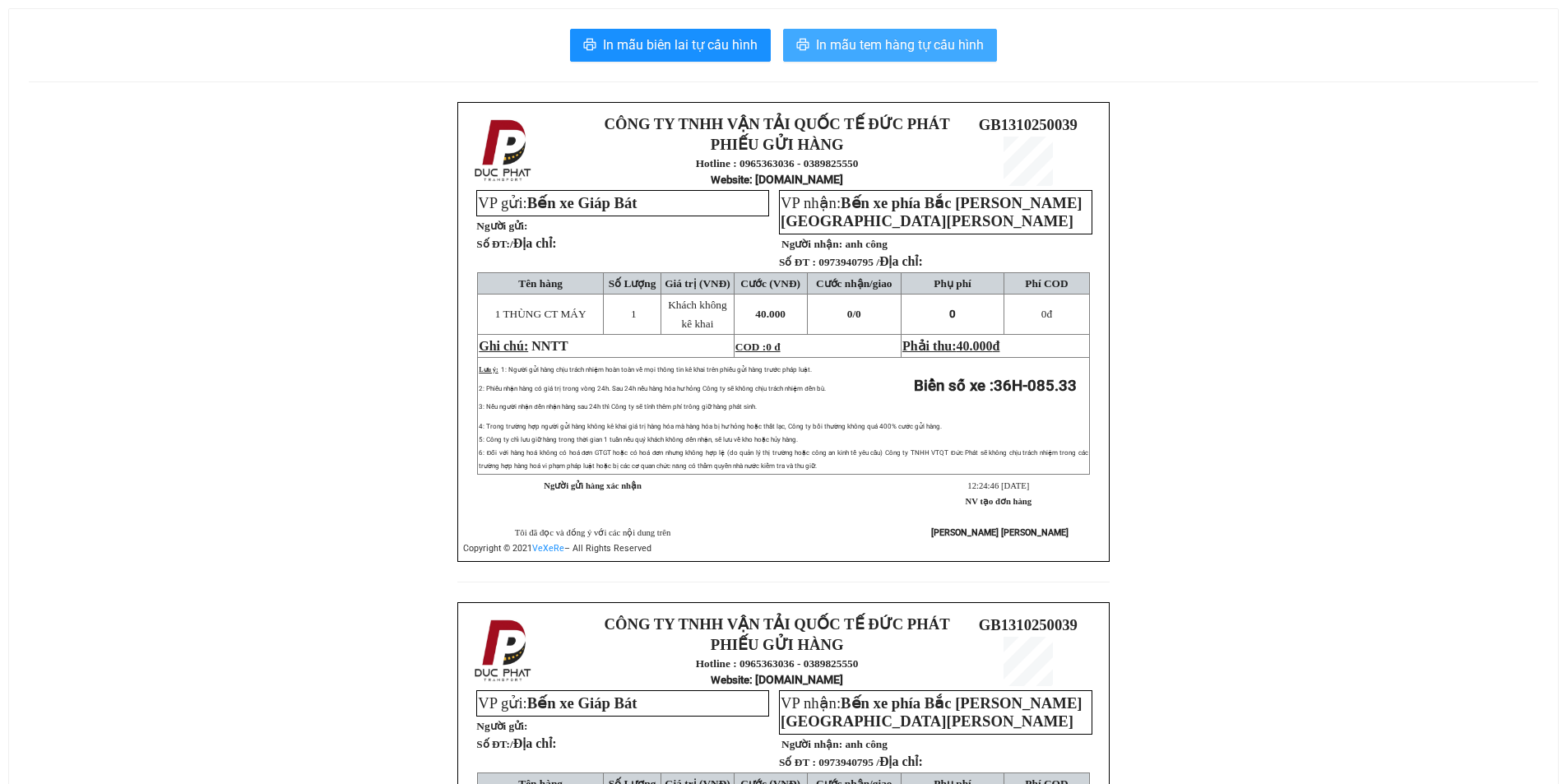
click at [822, 42] on span "In mẫu tem hàng tự cấu hình" at bounding box center [900, 45] width 168 height 21
